Goal: Information Seeking & Learning: Check status

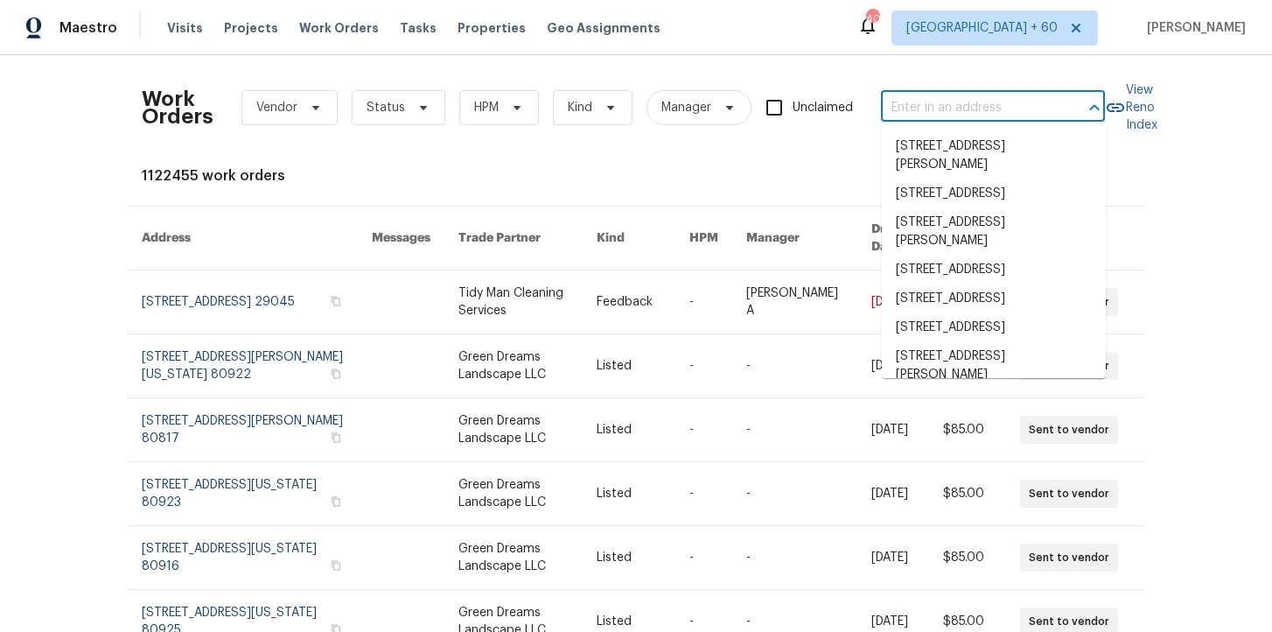
type input "1070 Kent Dr Prosper, TX 75078"
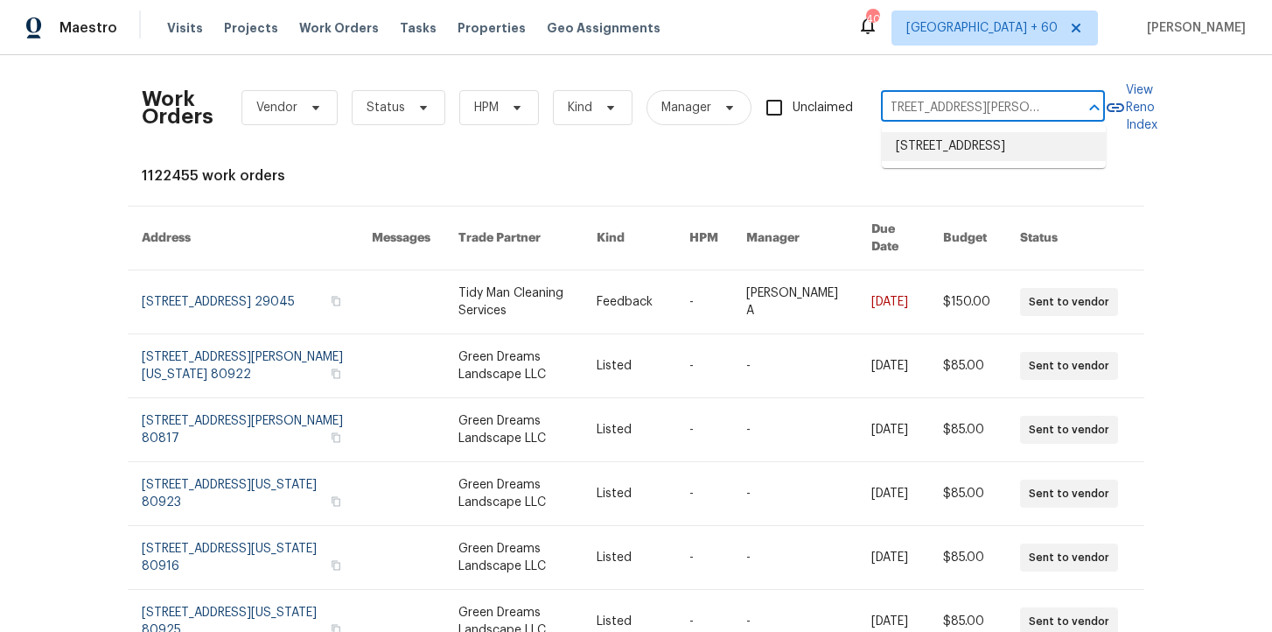
click at [963, 145] on li "1070 Kent Dr, Prosper, TX 75078" at bounding box center [994, 146] width 224 height 29
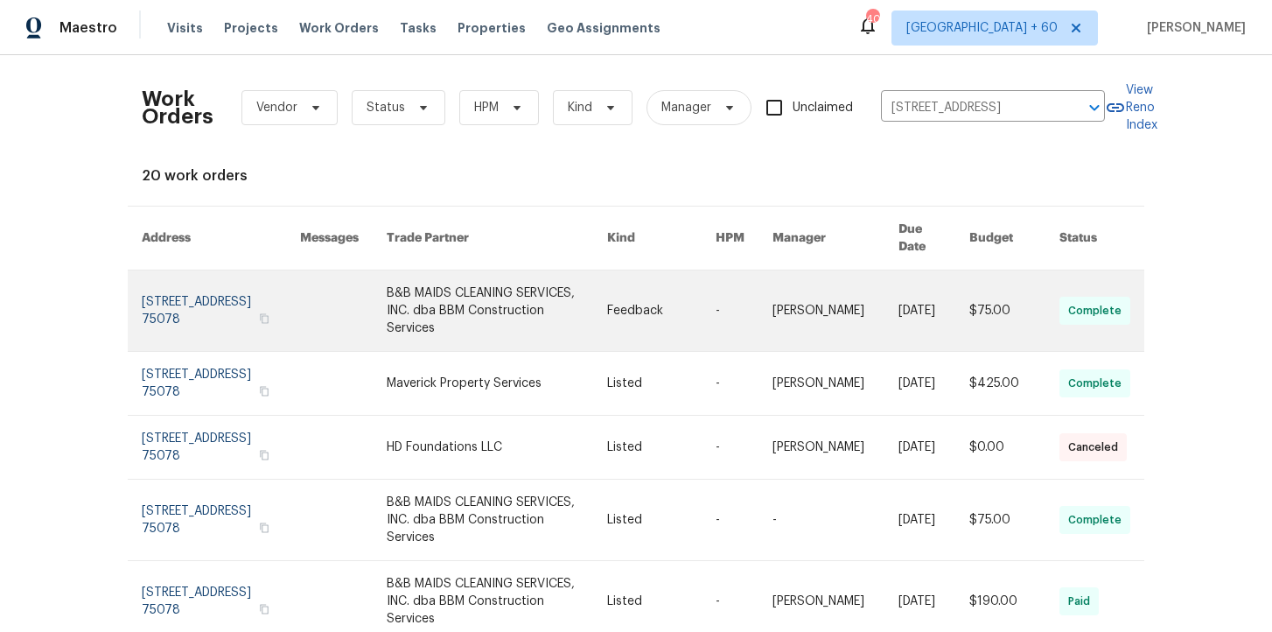
click at [202, 287] on link at bounding box center [221, 310] width 158 height 81
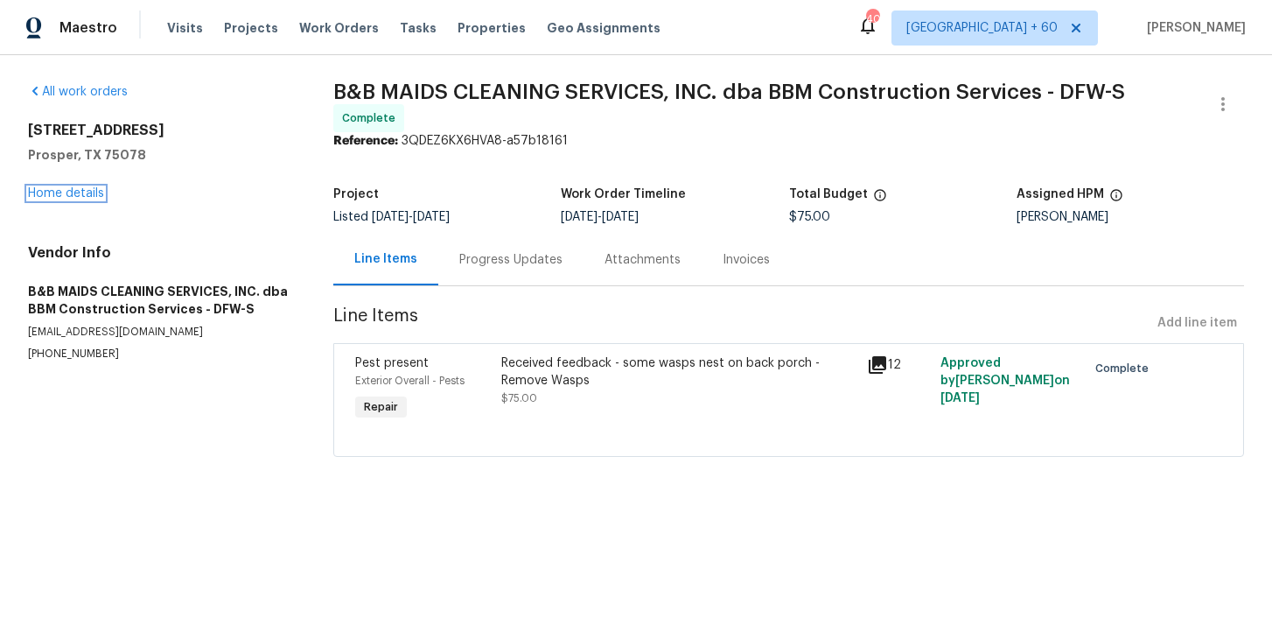
click at [85, 196] on link "Home details" at bounding box center [66, 193] width 76 height 12
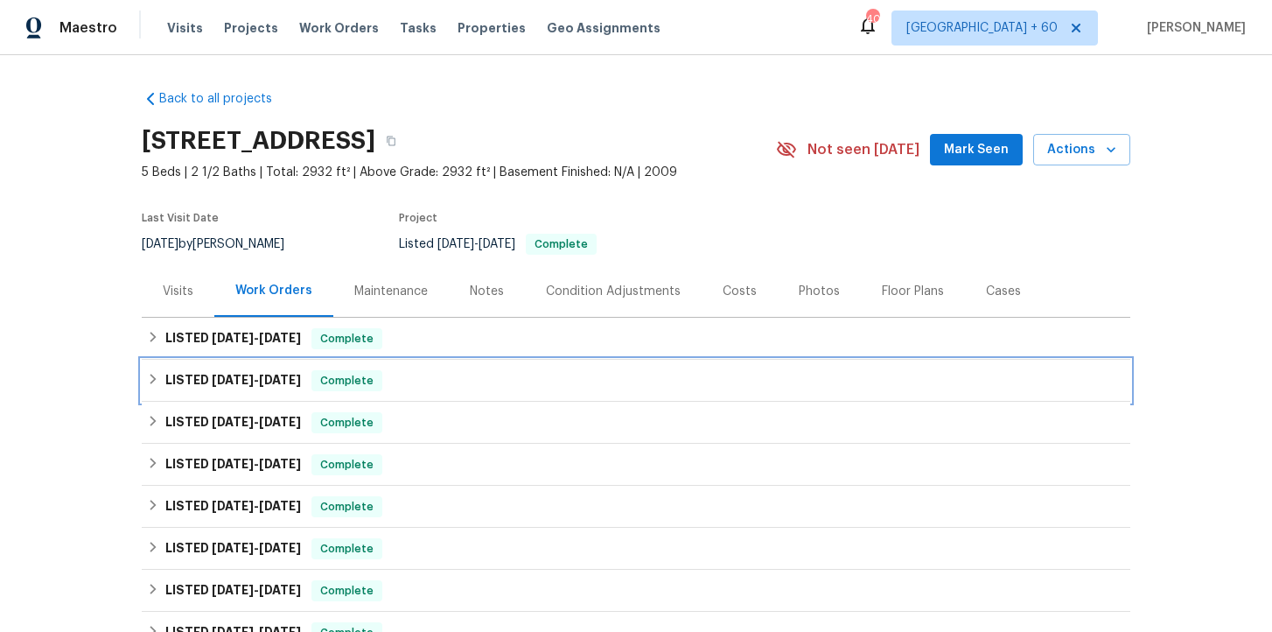
click at [461, 373] on div "LISTED 8/26/25 - 9/10/25 Complete" at bounding box center [636, 380] width 978 height 21
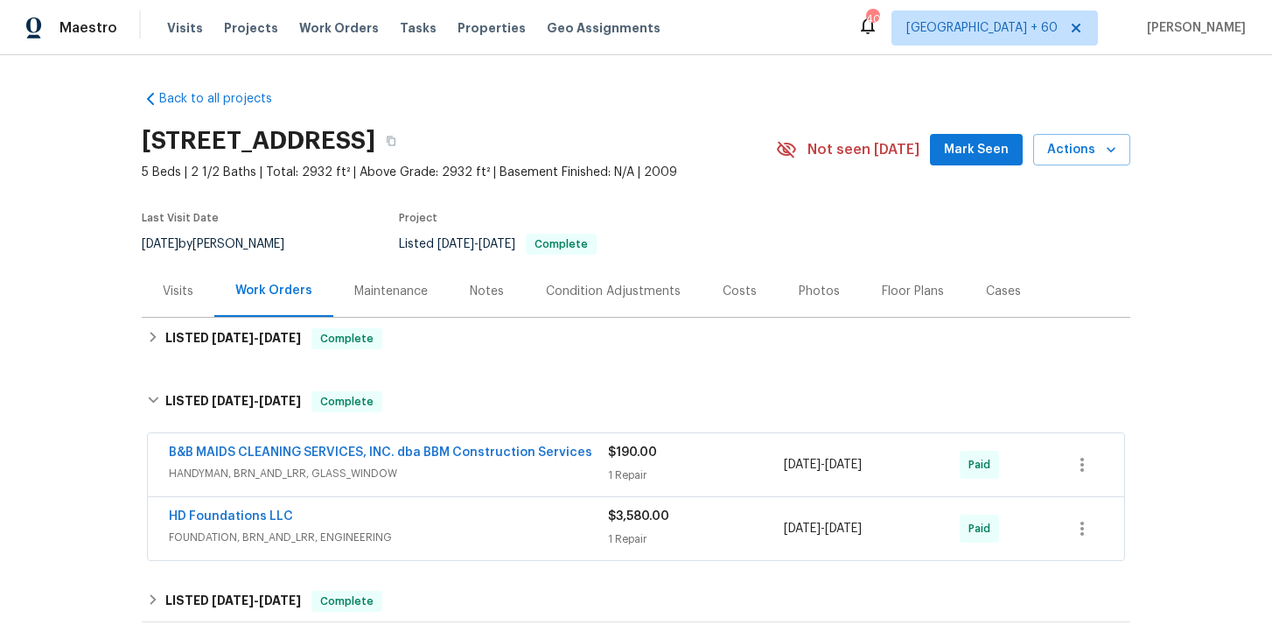
click at [499, 512] on div "HD Foundations LLC" at bounding box center [388, 518] width 439 height 21
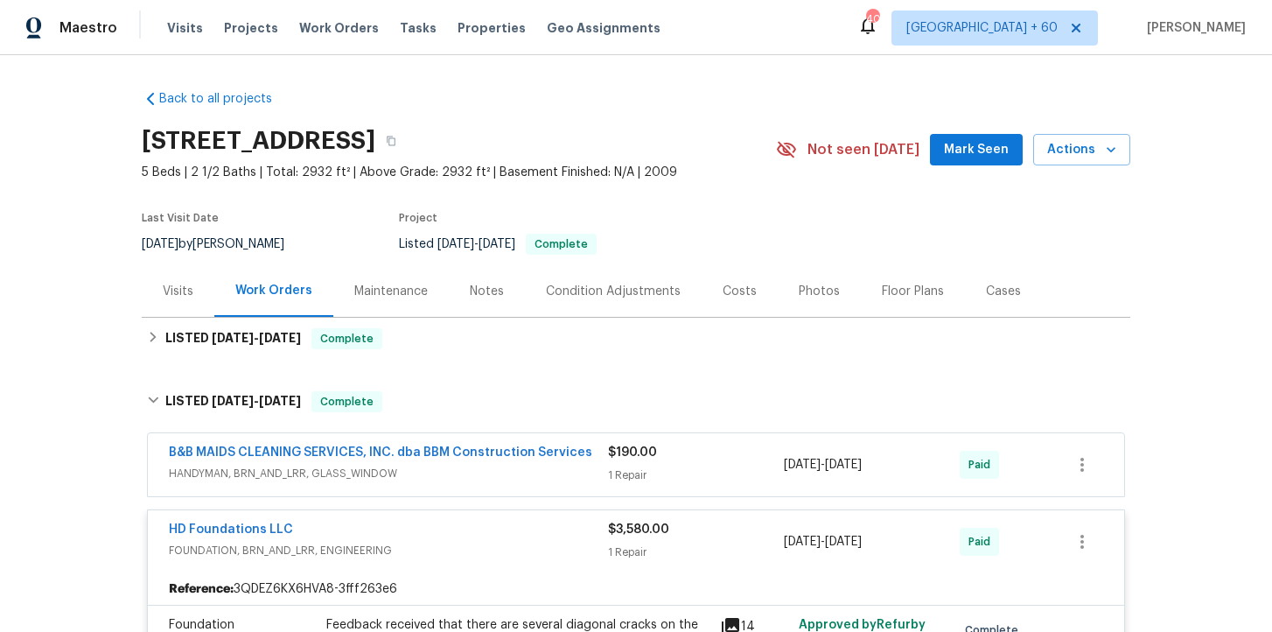
click at [490, 474] on span "HANDYMAN, BRN_AND_LRR, GLASS_WINDOW" at bounding box center [388, 474] width 439 height 18
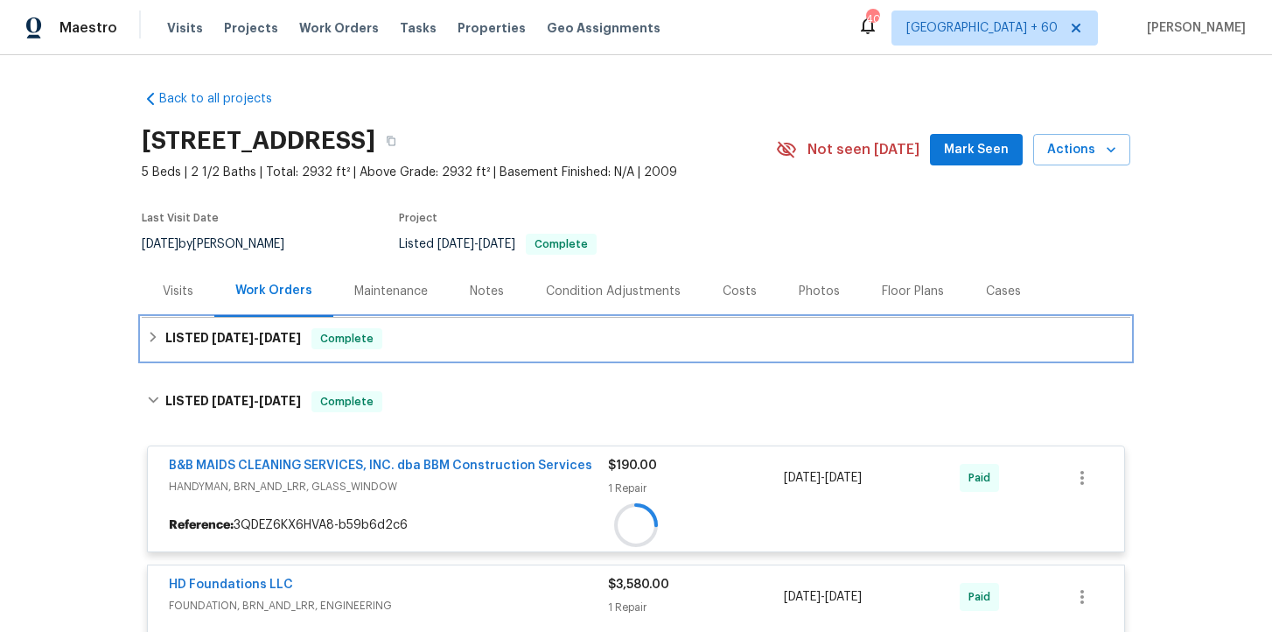
click at [451, 327] on div "LISTED 9/18/25 - 9/25/25 Complete" at bounding box center [636, 339] width 989 height 42
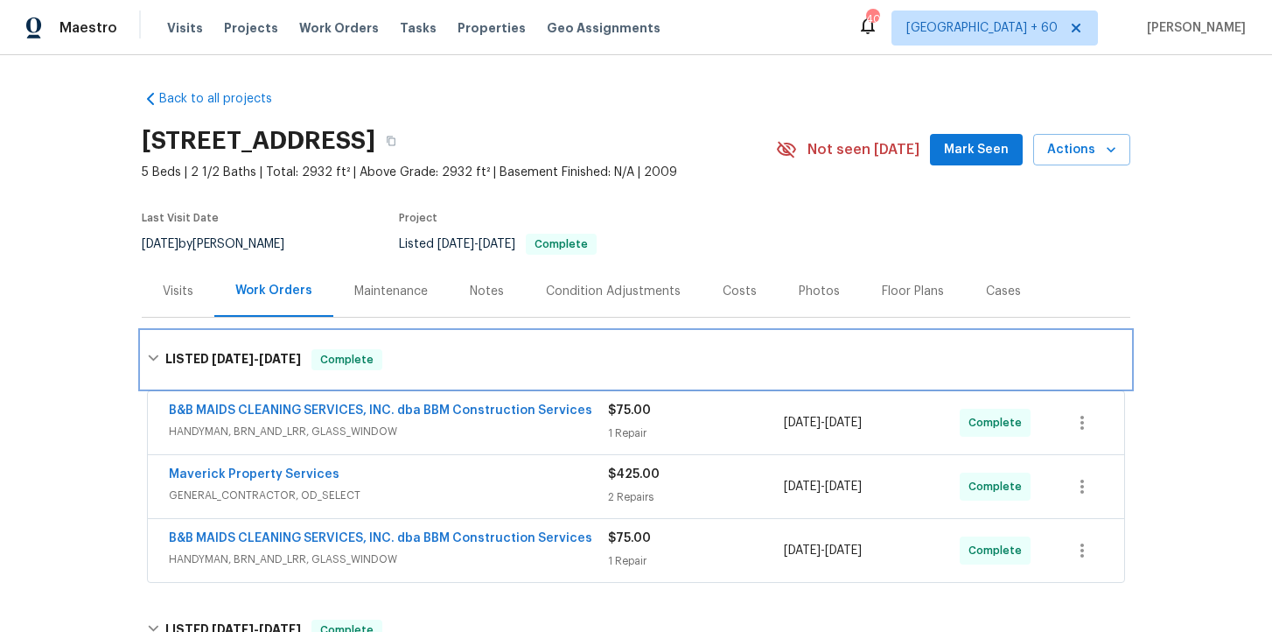
scroll to position [179, 0]
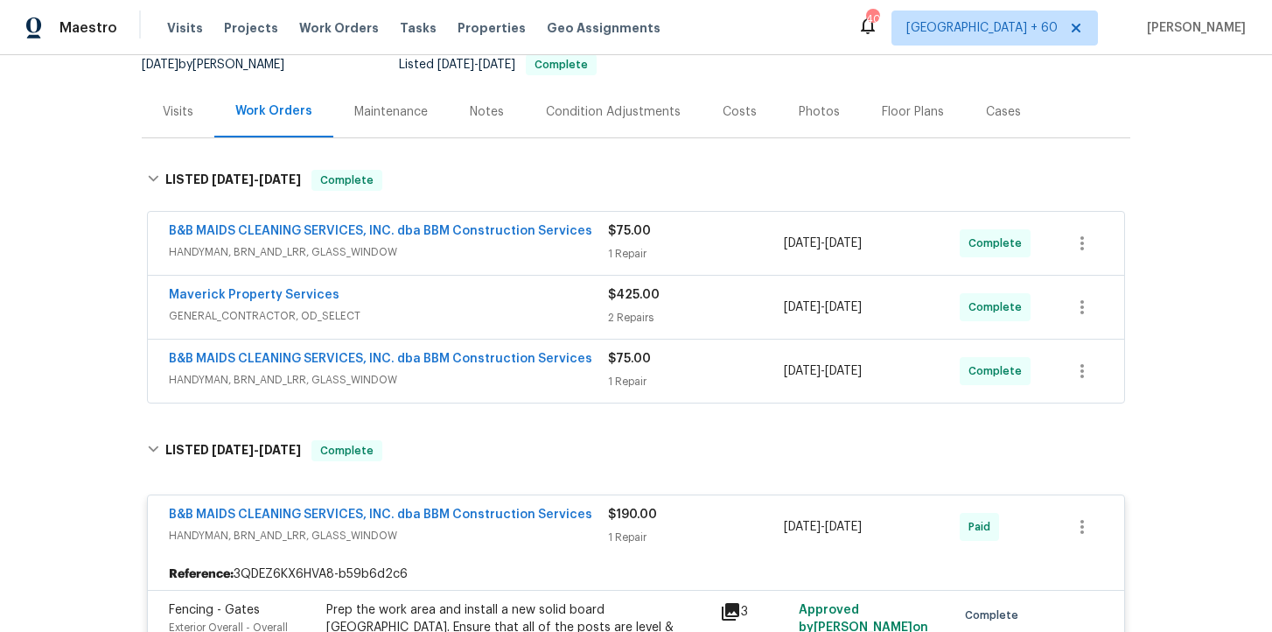
click at [516, 389] on div "B&B MAIDS CLEANING SERVICES, INC. dba BBM Construction Services HANDYMAN, BRN_A…" at bounding box center [388, 371] width 439 height 42
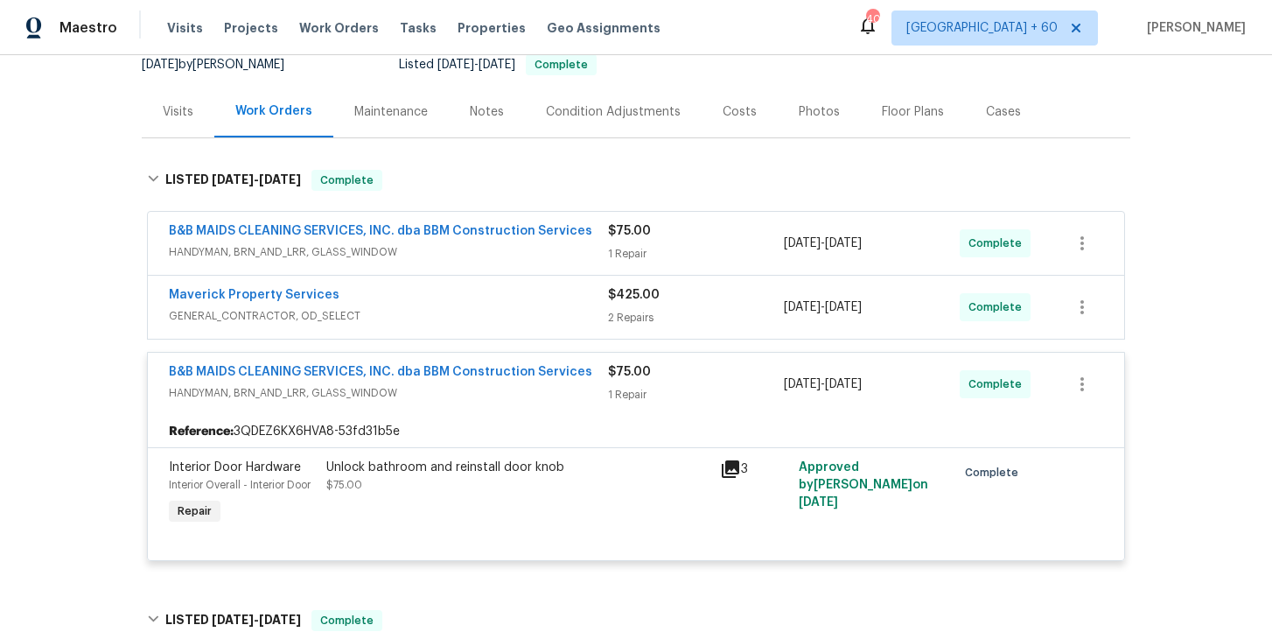
click at [502, 322] on span "GENERAL_CONTRACTOR, OD_SELECT" at bounding box center [388, 316] width 439 height 18
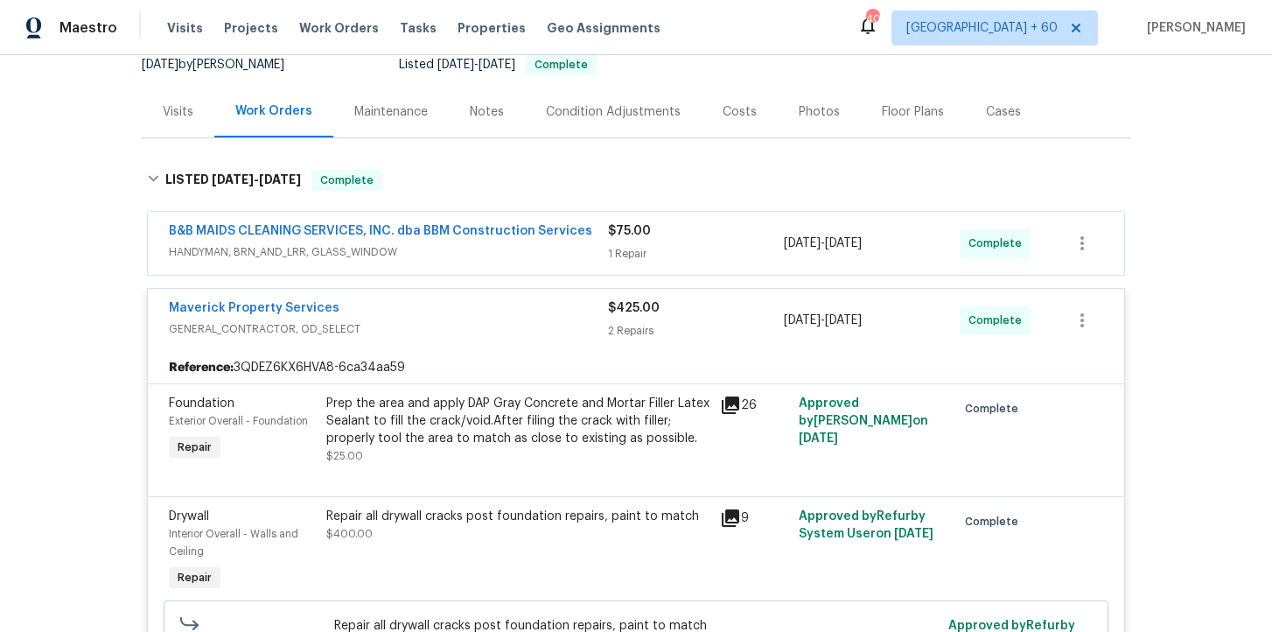
click at [493, 264] on div "B&B MAIDS CLEANING SERVICES, INC. dba BBM Construction Services HANDYMAN, BRN_A…" at bounding box center [636, 243] width 977 height 63
click at [494, 255] on span "HANDYMAN, BRN_AND_LRR, GLASS_WINDOW" at bounding box center [388, 252] width 439 height 18
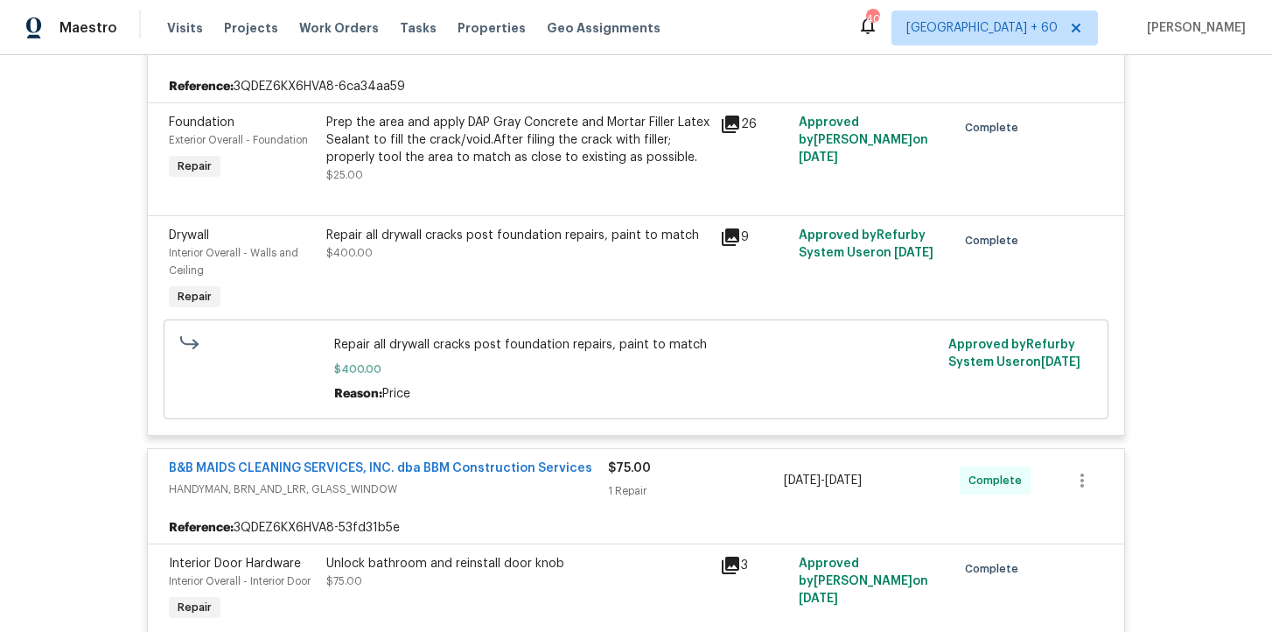
scroll to position [669, 0]
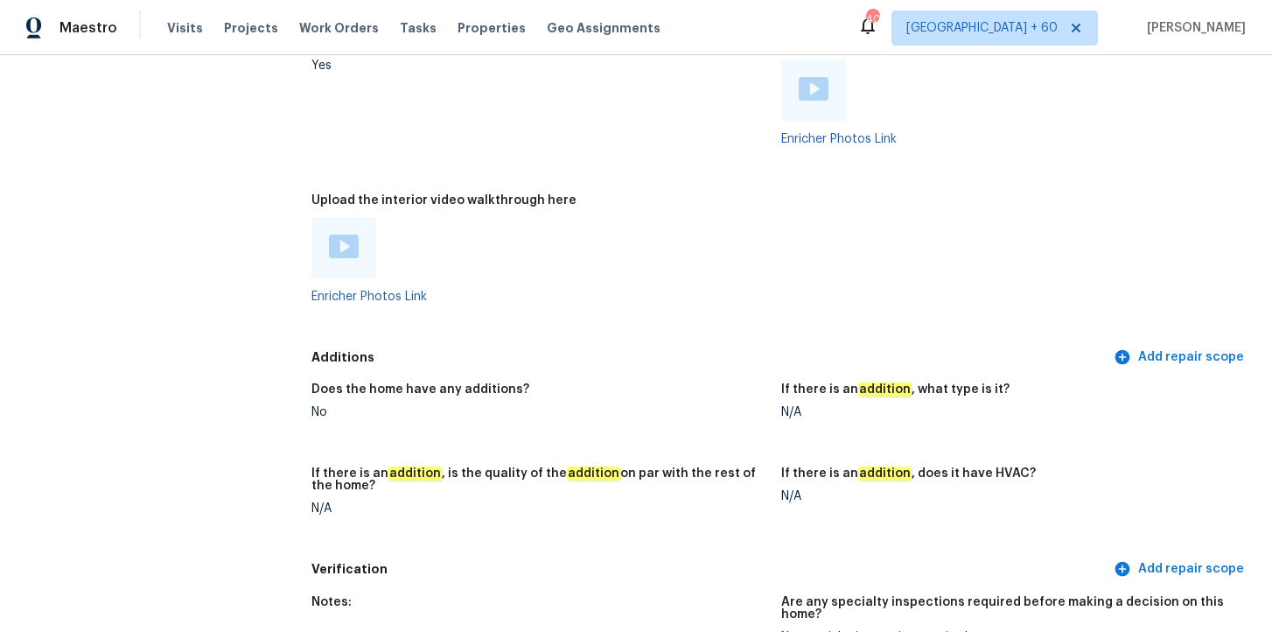
scroll to position [1177, 0]
